Goal: Information Seeking & Learning: Learn about a topic

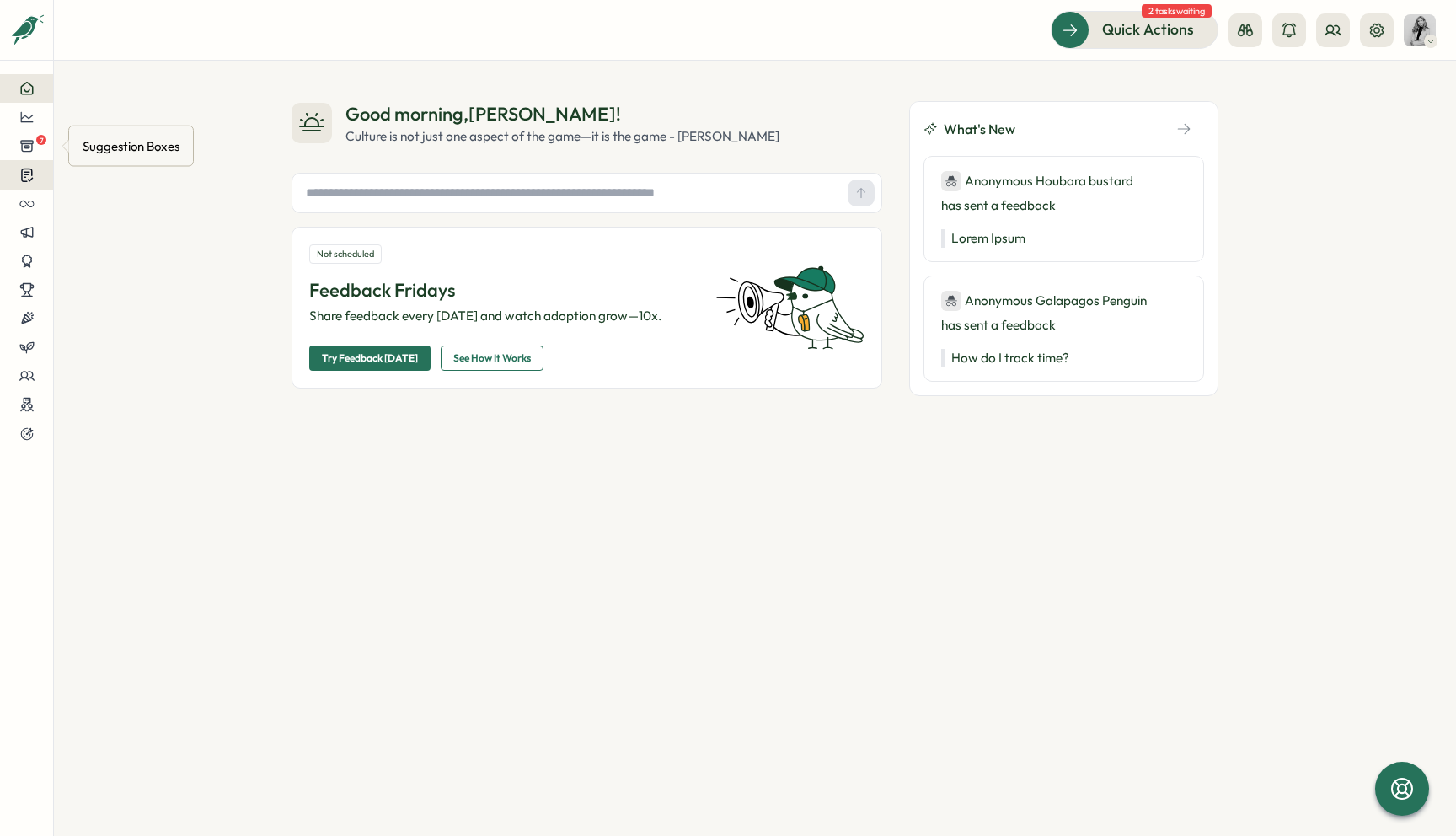
click at [37, 160] on button at bounding box center [26, 175] width 53 height 29
click at [36, 124] on div at bounding box center [27, 117] width 26 height 16
click at [116, 77] on div "Culture score" at bounding box center [142, 68] width 120 height 18
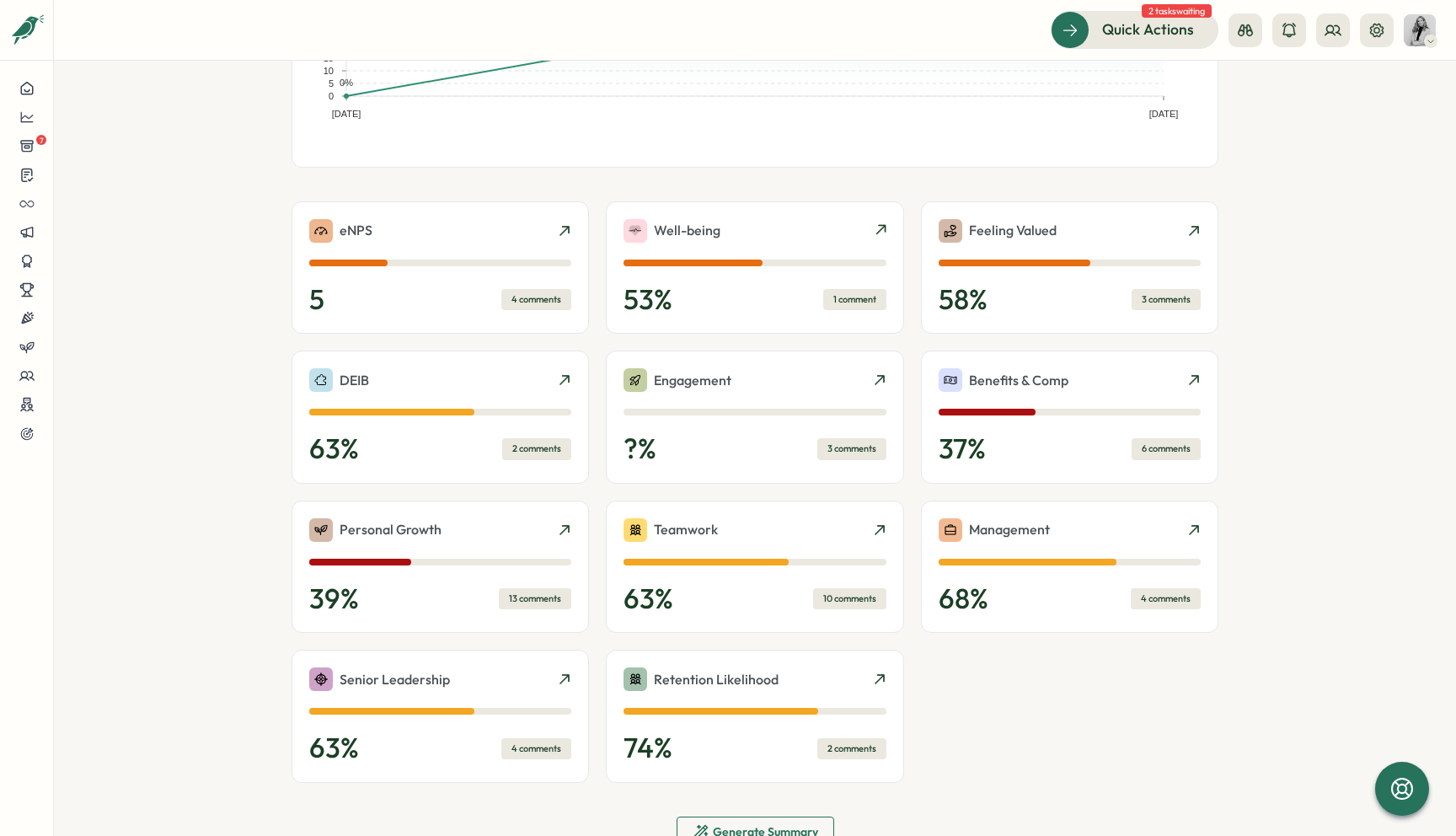
scroll to position [336, 0]
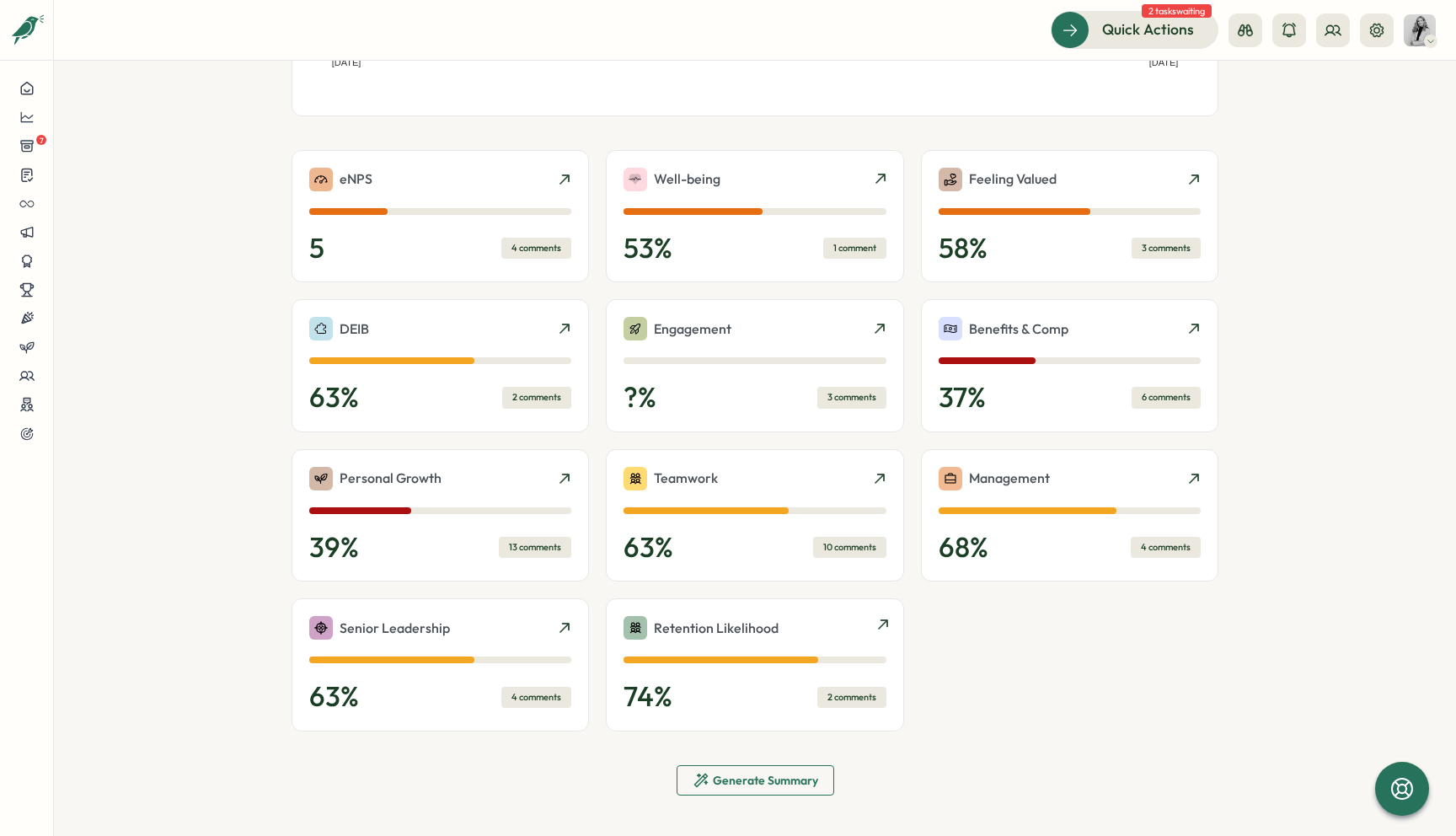
click at [887, 633] on div "Retention Likelihood 74 % 2 comments" at bounding box center [754, 665] width 297 height 133
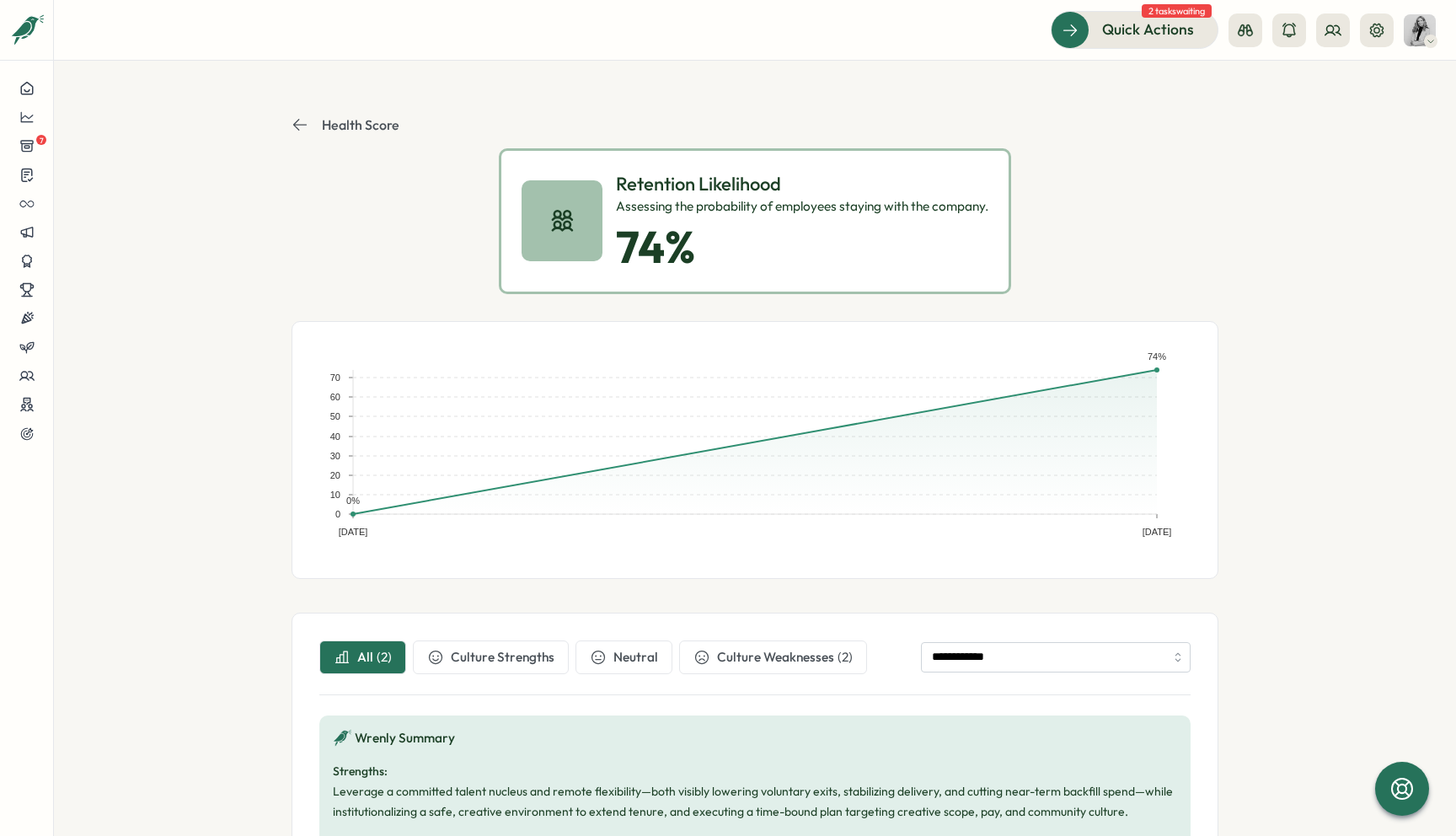
click at [293, 117] on icon at bounding box center [300, 124] width 16 height 16
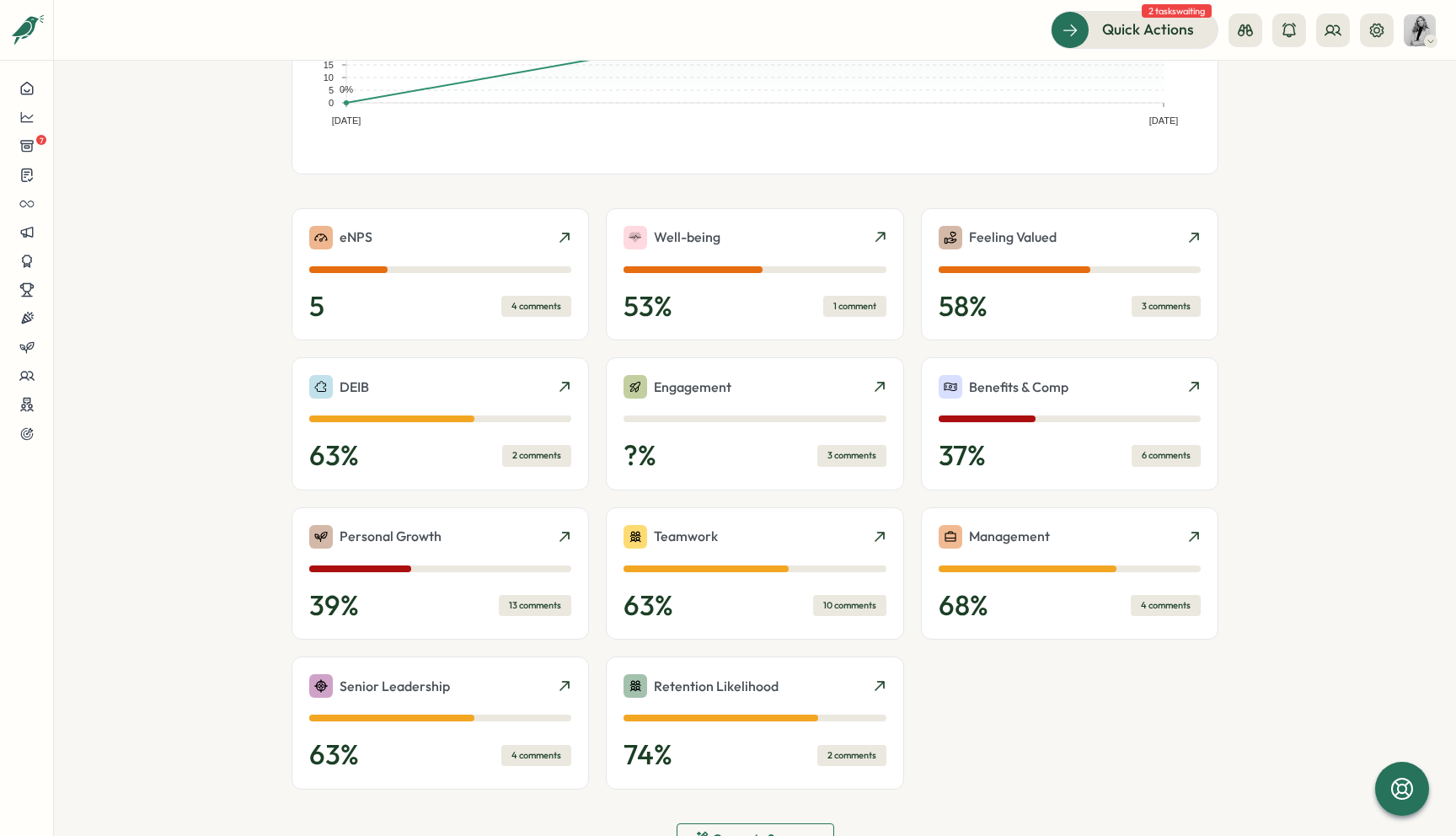
scroll to position [336, 0]
